Goal: Check status: Check status

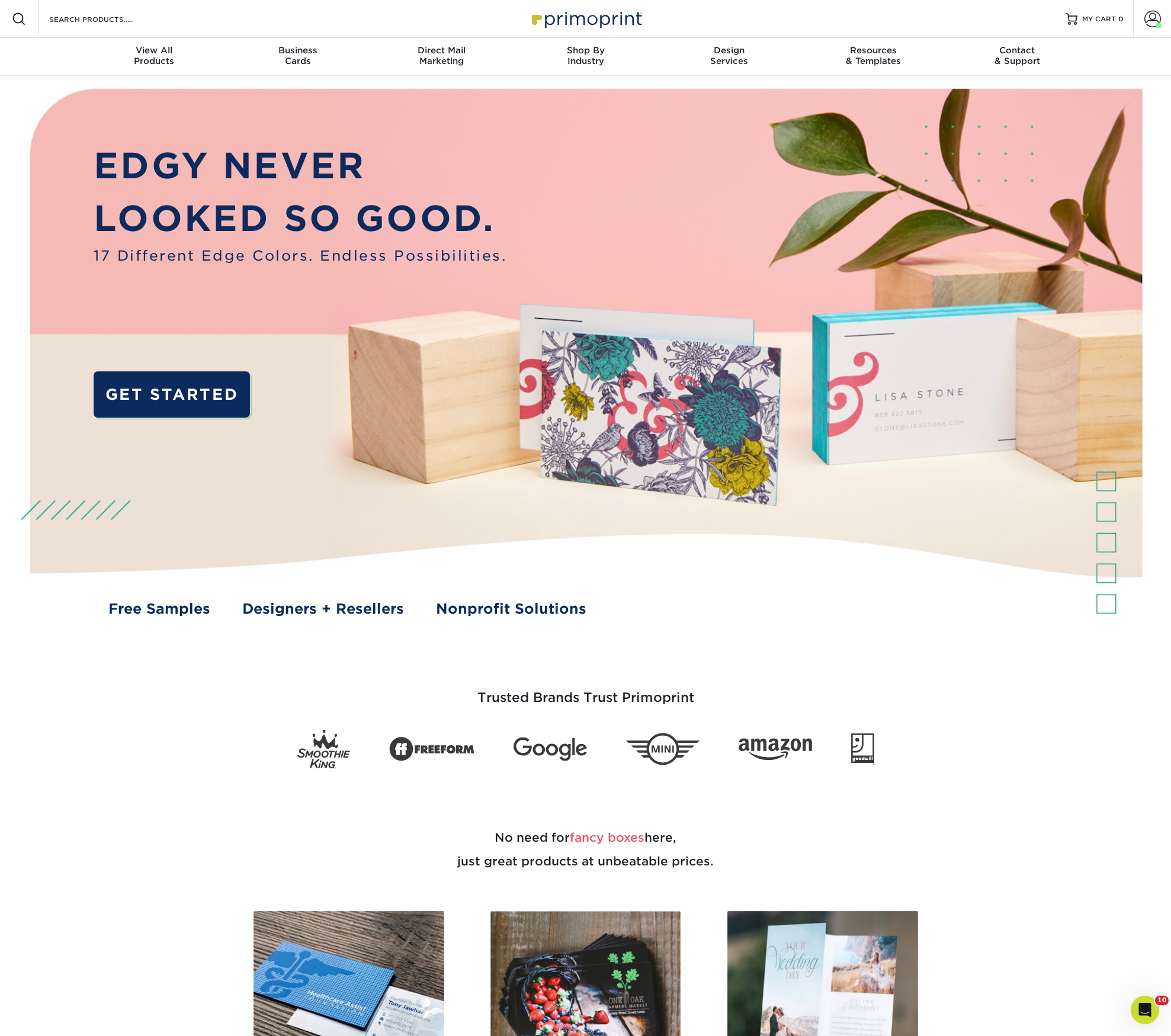
click at [1154, 19] on span at bounding box center [1152, 19] width 17 height 17
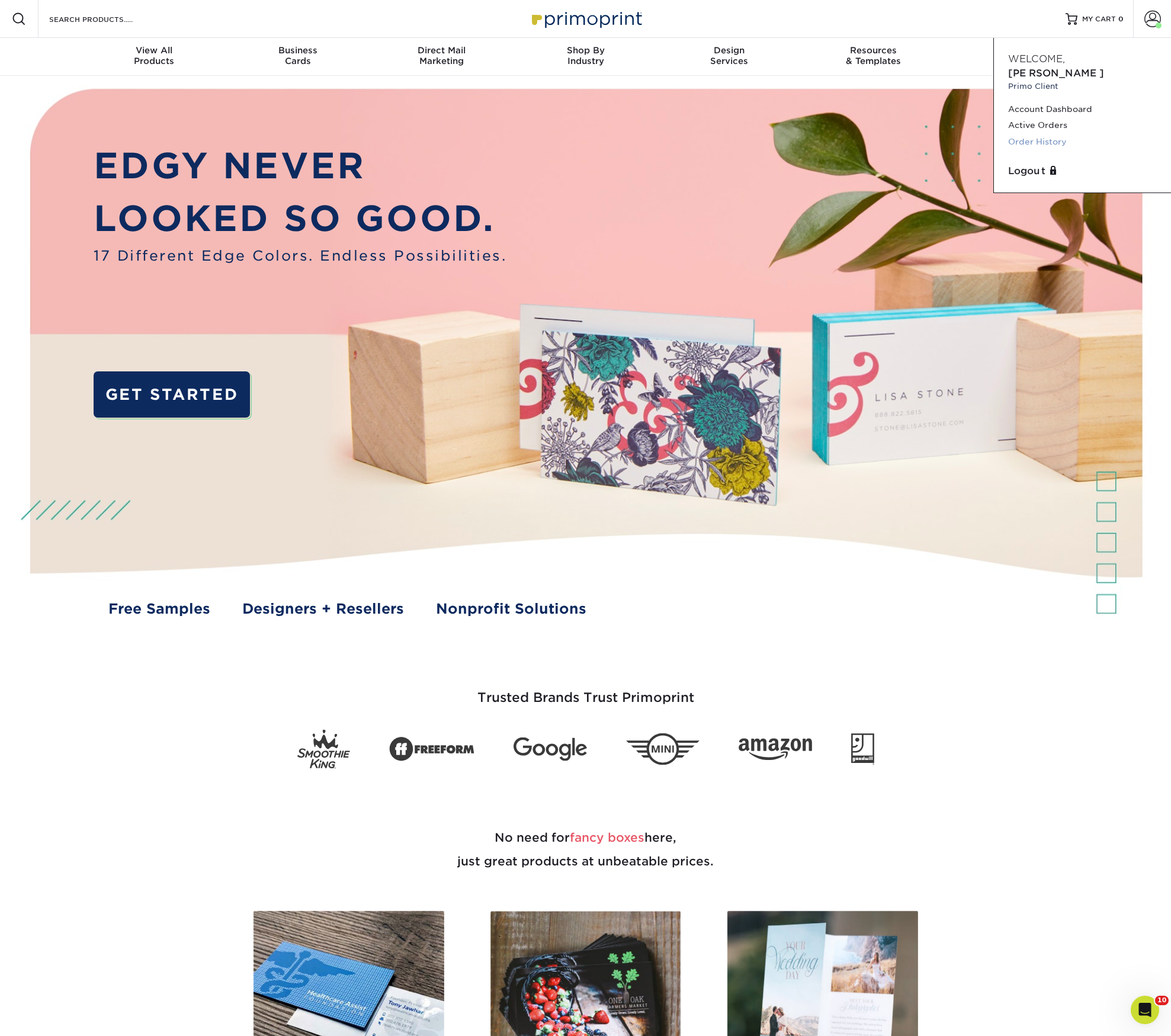
drag, startPoint x: 561, startPoint y: 739, endPoint x: 1044, endPoint y: 157, distance: 756.3
click at [1044, 150] on link "Order History" at bounding box center [1081, 142] width 148 height 16
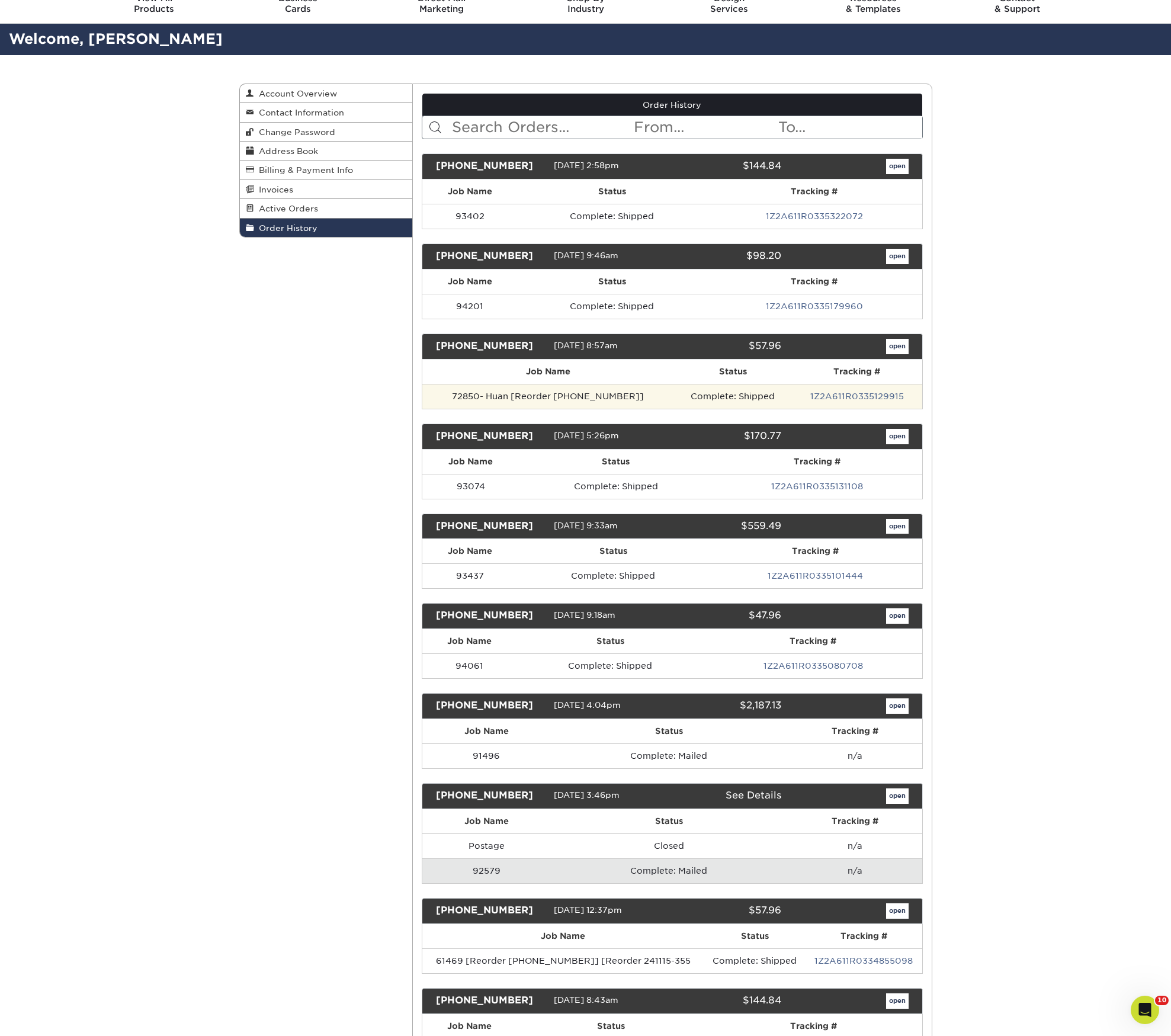
scroll to position [50, 0]
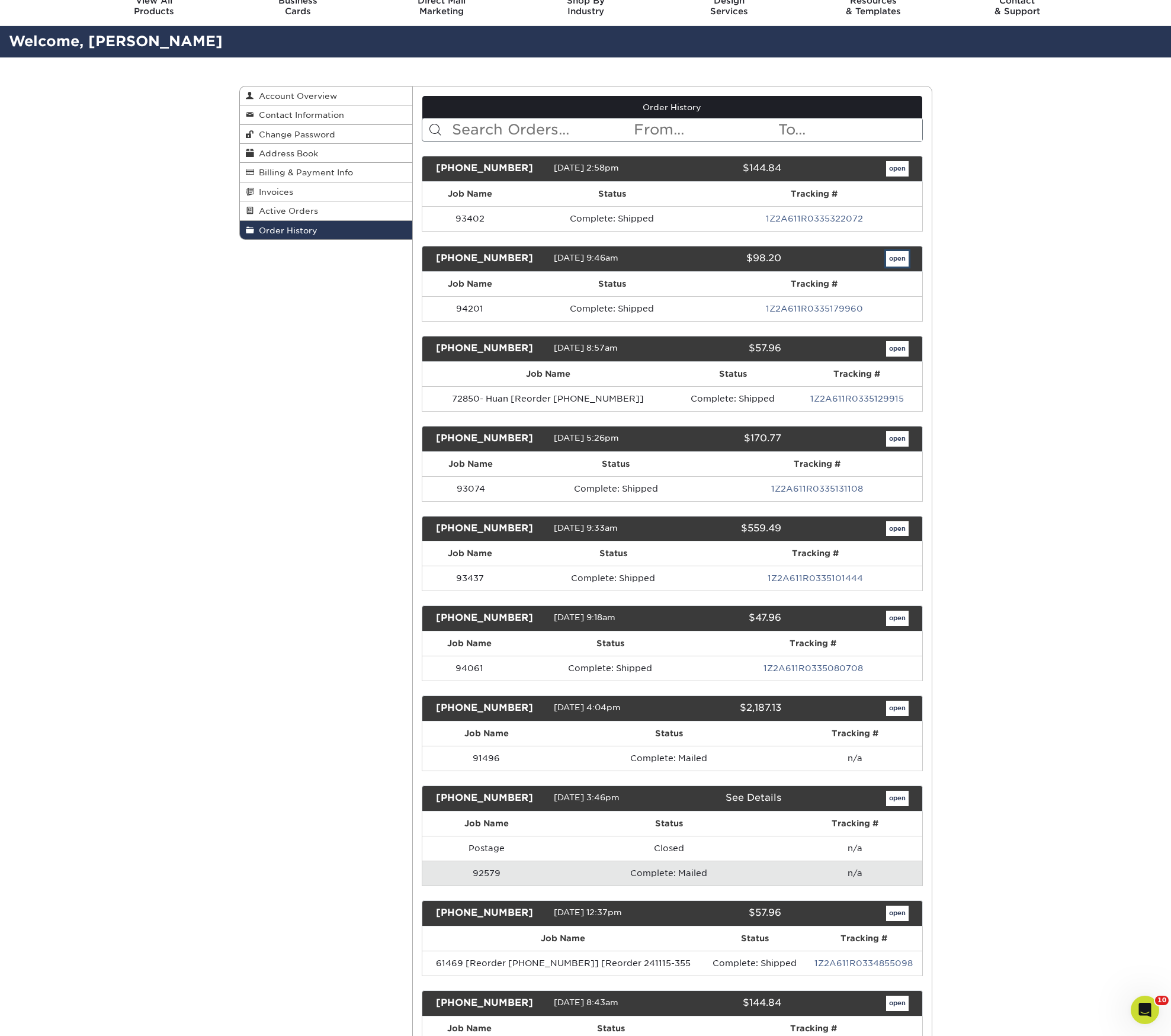
click at [892, 266] on link "open" at bounding box center [897, 258] width 22 height 15
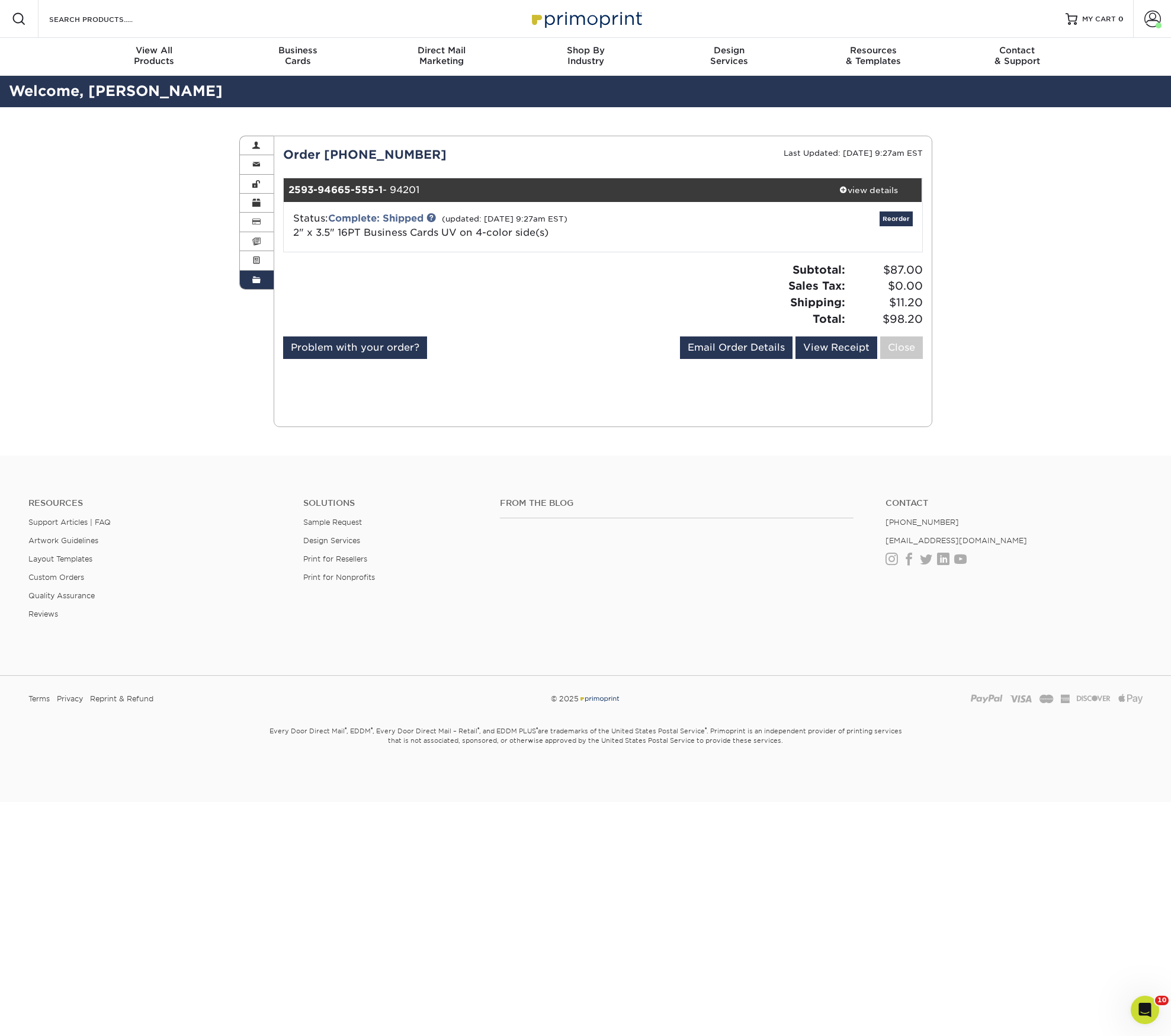
click at [877, 196] on div "view details" at bounding box center [869, 189] width 107 height 12
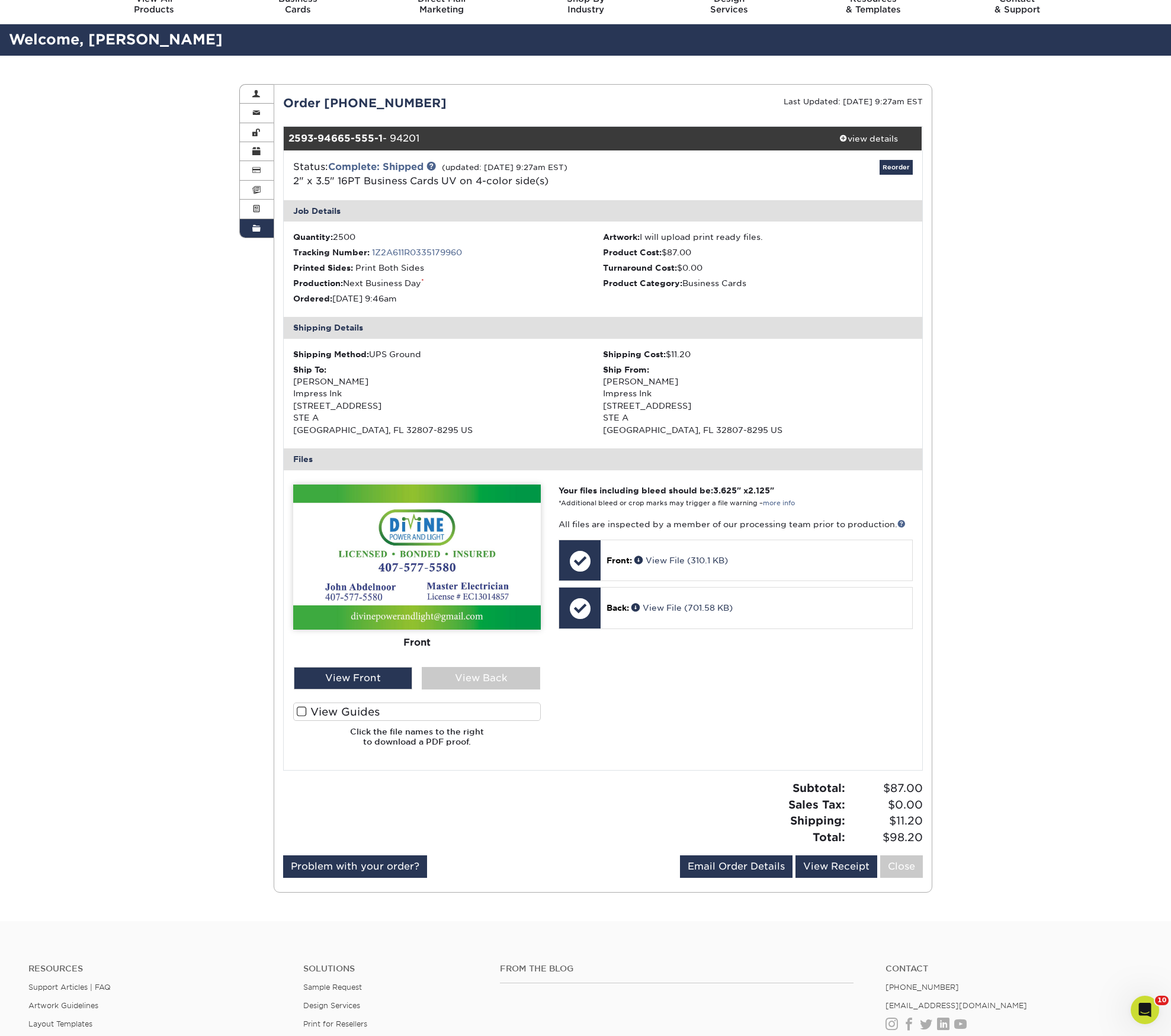
scroll to position [53, 0]
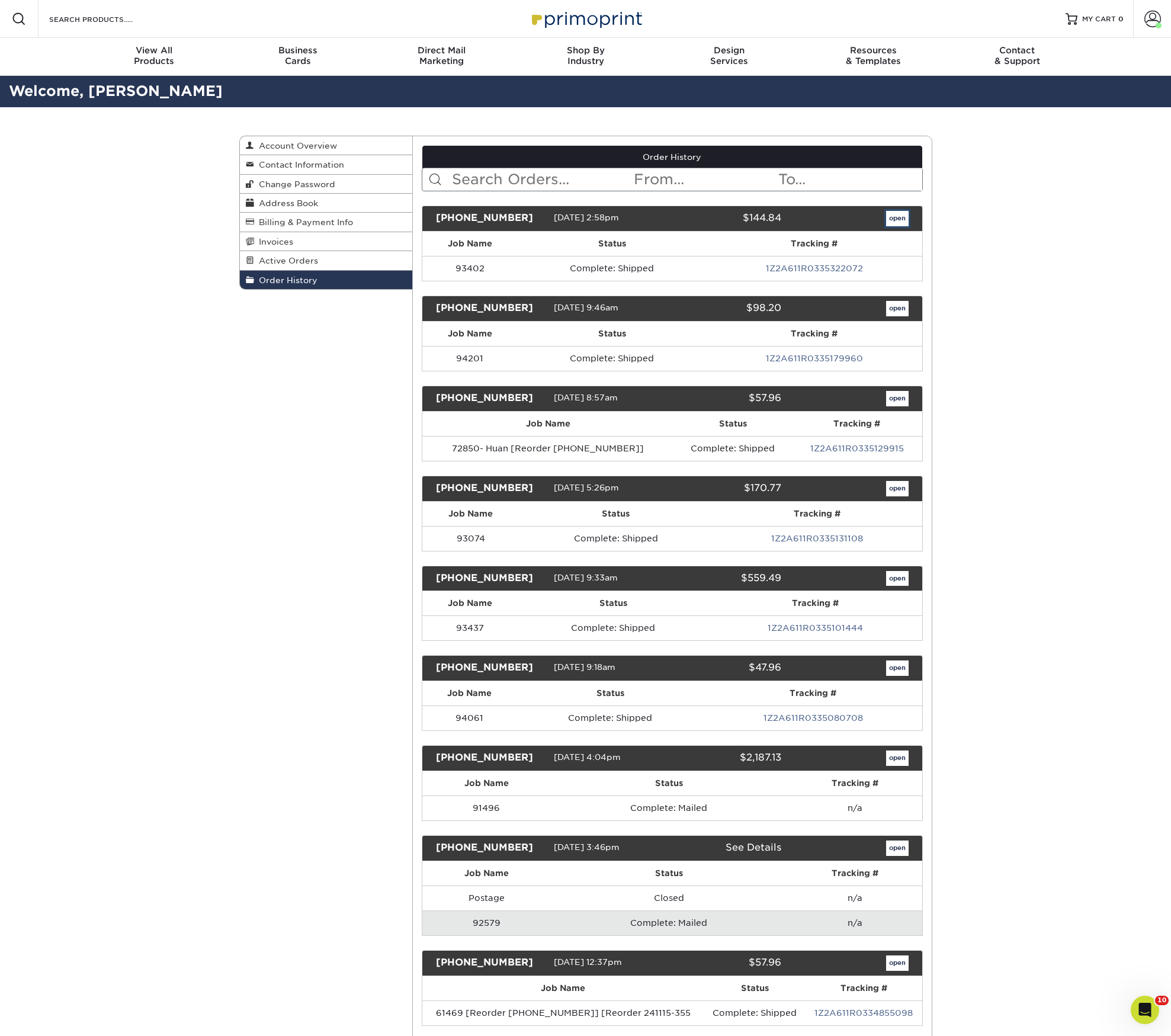
click at [886, 226] on link "open" at bounding box center [897, 218] width 22 height 15
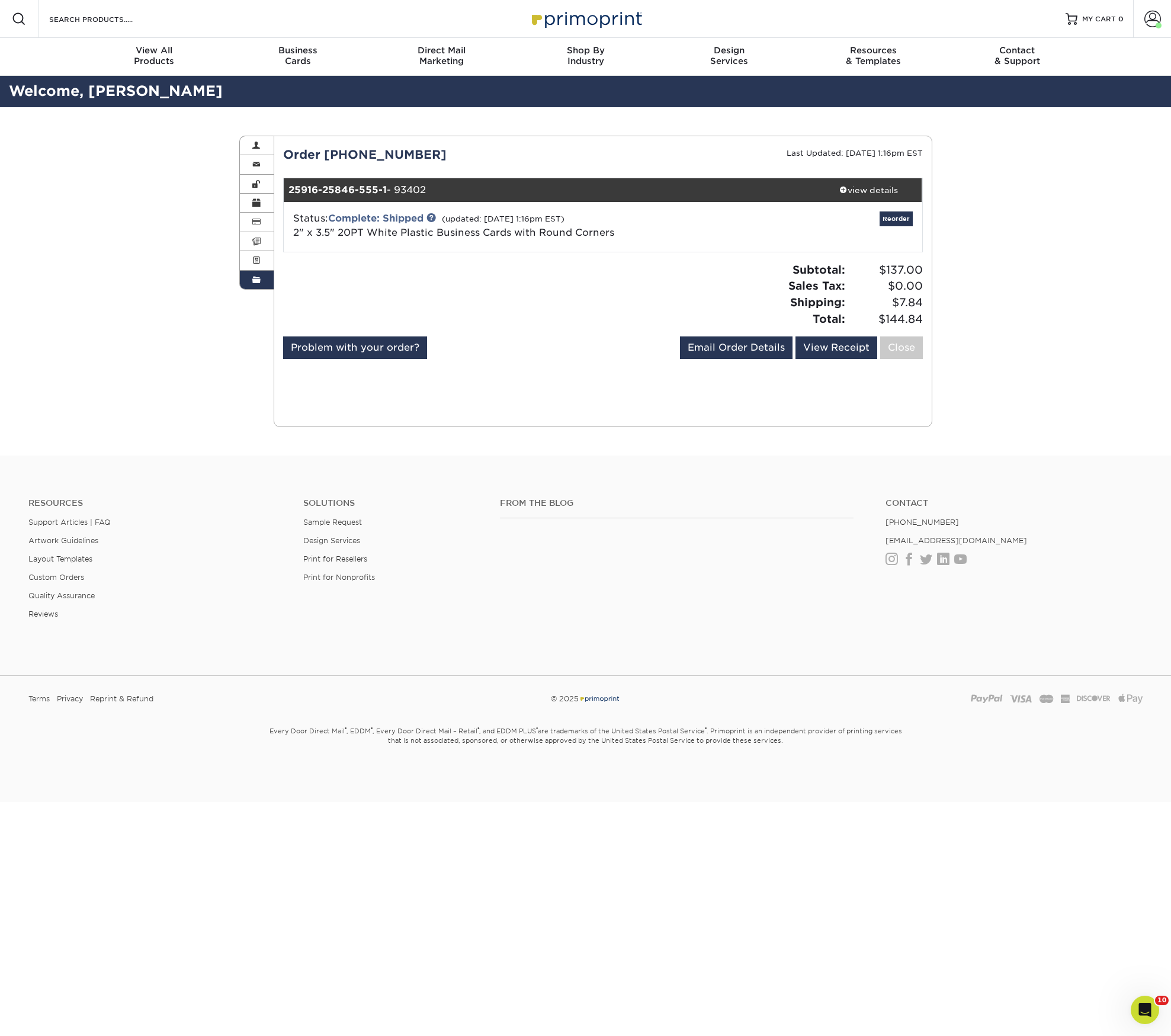
click at [873, 196] on div "view details" at bounding box center [869, 189] width 107 height 12
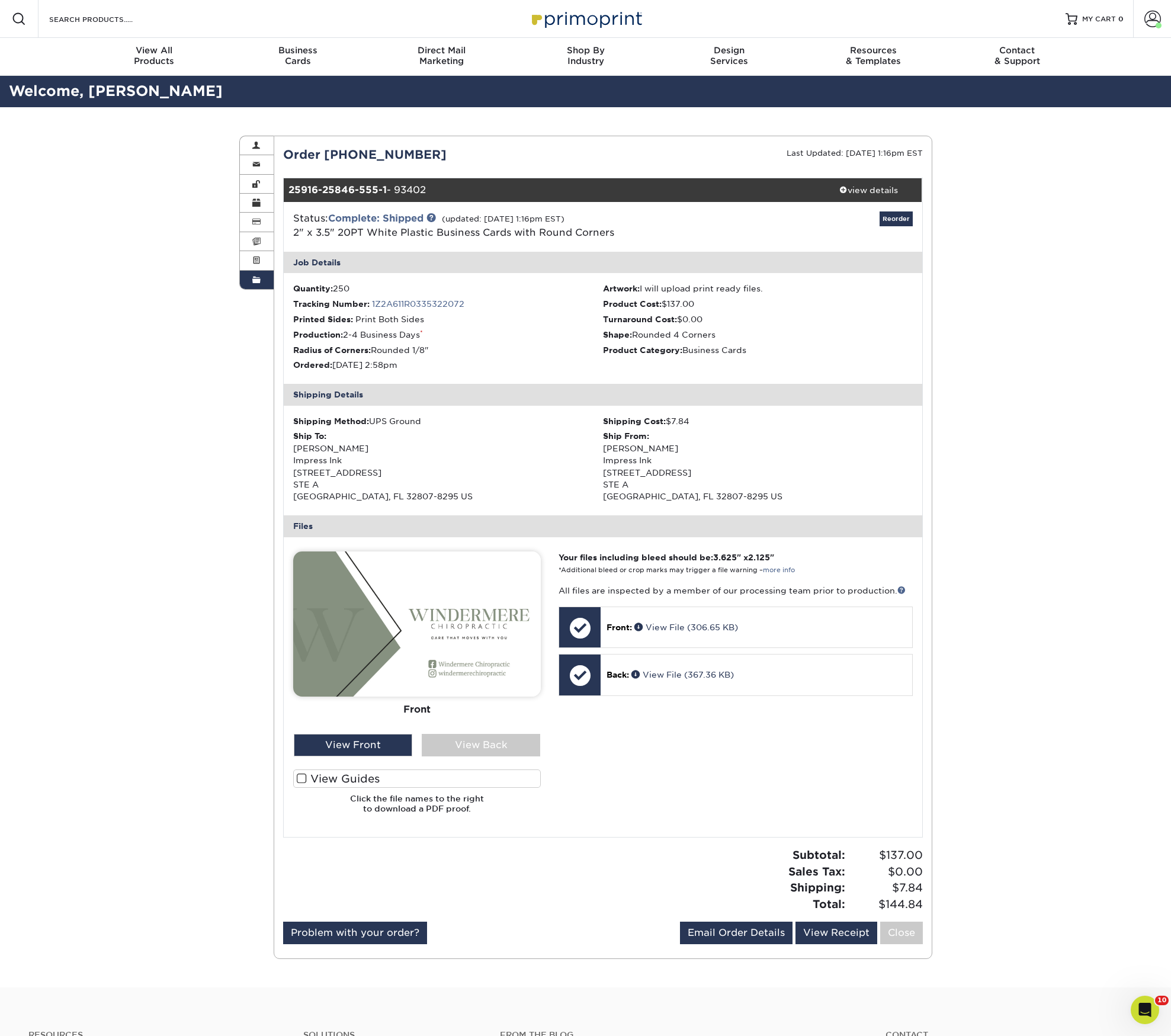
click at [873, 196] on div "view details" at bounding box center [869, 189] width 107 height 12
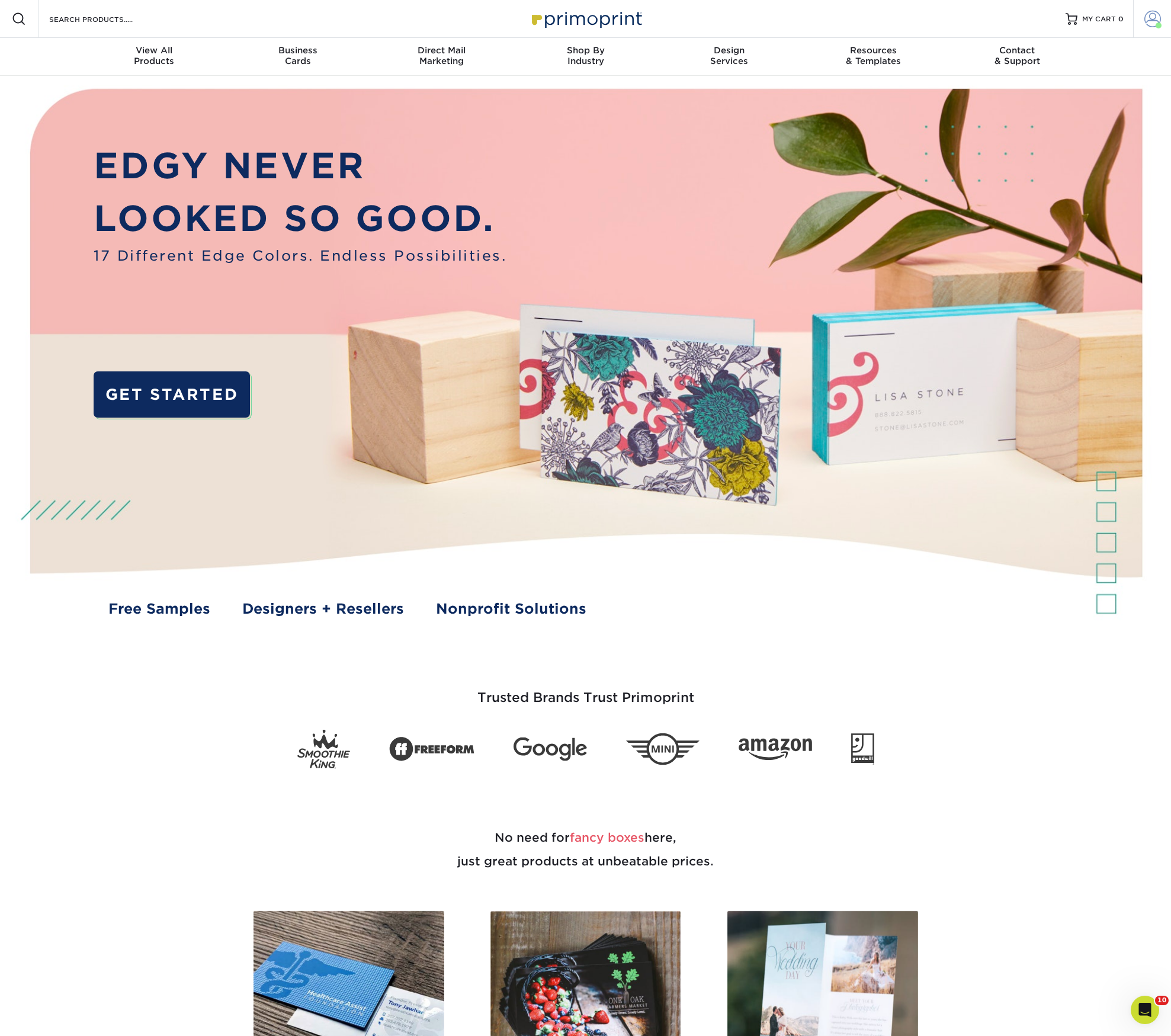
click at [1151, 17] on span at bounding box center [1152, 19] width 17 height 17
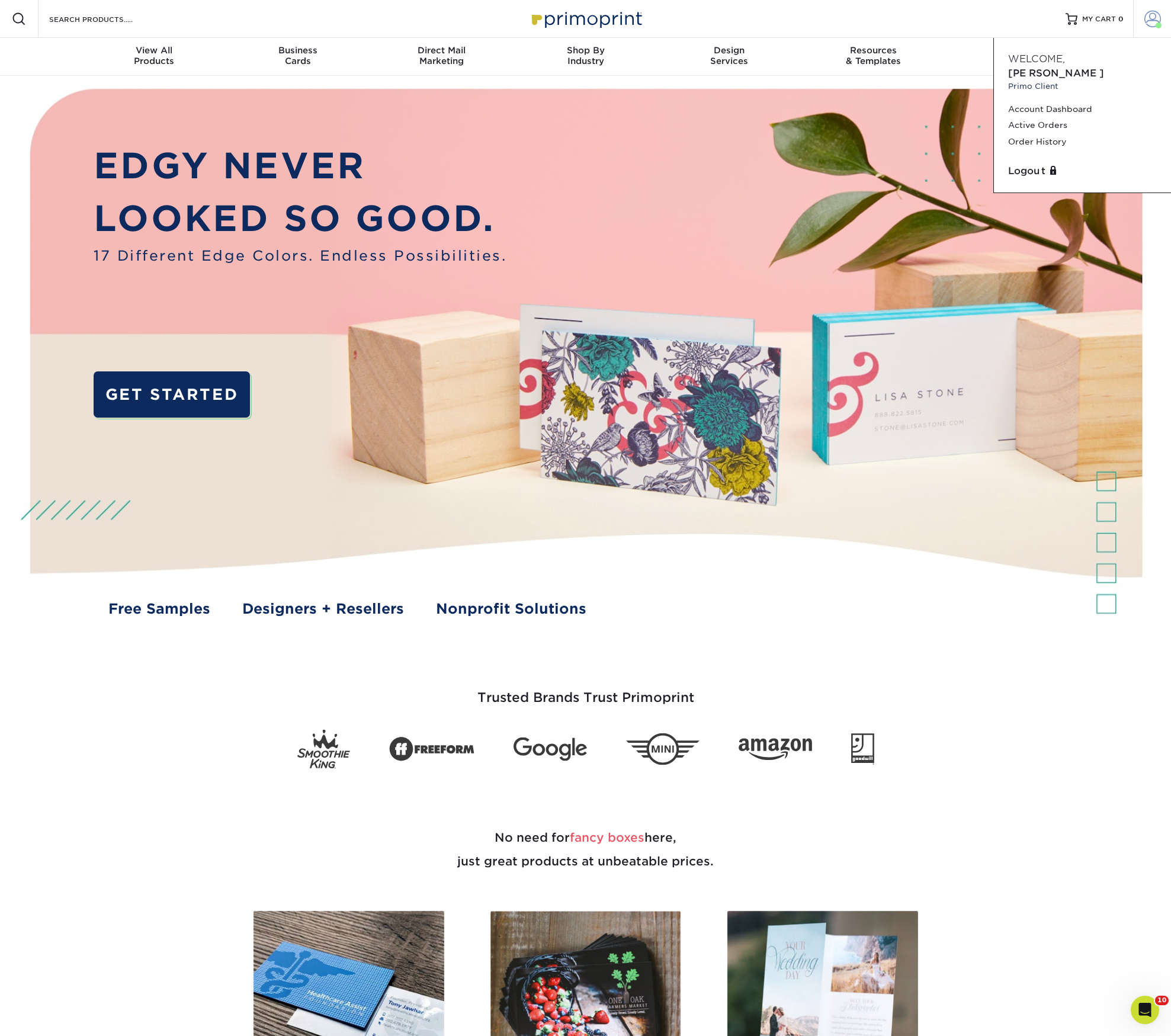
click at [1040, 133] on link "Active Orders" at bounding box center [1081, 125] width 148 height 16
click at [1051, 133] on link "Active Orders" at bounding box center [1081, 125] width 148 height 16
click at [1036, 150] on link "Order History" at bounding box center [1081, 142] width 148 height 16
